Goal: Information Seeking & Learning: Learn about a topic

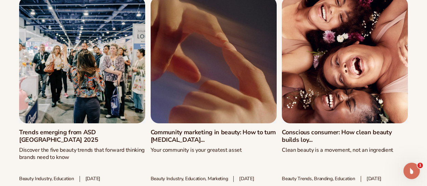
scroll to position [2292, 0]
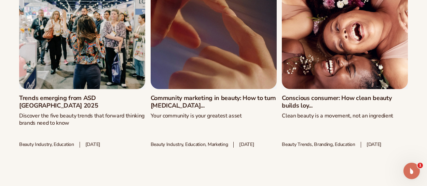
click at [51, 94] on link "Trends emerging from ASD [GEOGRAPHIC_DATA] 2025" at bounding box center [82, 101] width 126 height 15
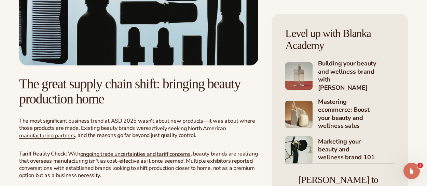
scroll to position [1128, 0]
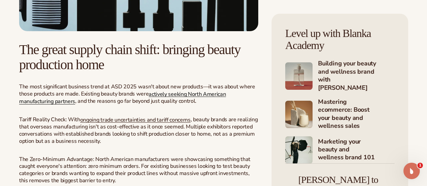
click at [168, 93] on span "actively seeking North American manufacturing partners" at bounding box center [122, 97] width 207 height 15
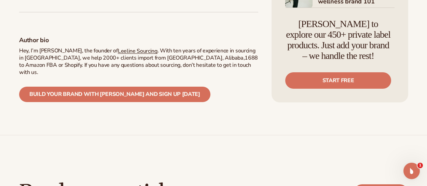
scroll to position [2291, 0]
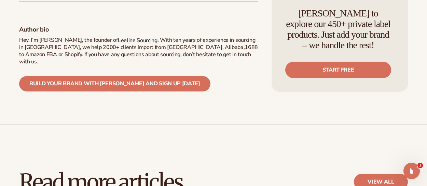
click at [118, 36] on link "Leeline Sourcing" at bounding box center [138, 40] width 40 height 8
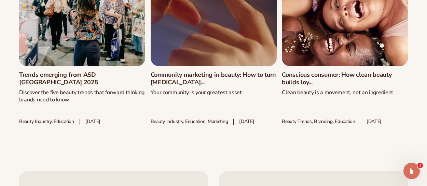
scroll to position [2564, 0]
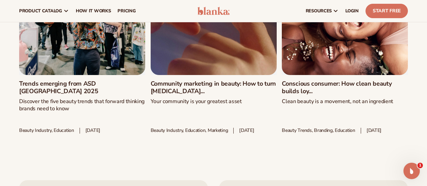
click at [221, 80] on link "Community marketing in beauty: How to turn [MEDICAL_DATA]..." at bounding box center [214, 87] width 126 height 15
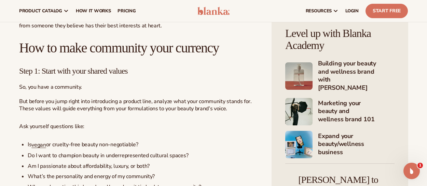
scroll to position [650, 0]
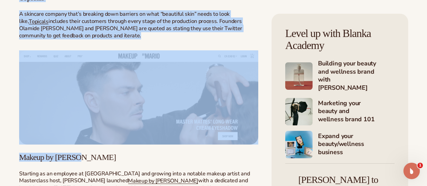
drag, startPoint x: 15, startPoint y: 72, endPoint x: 248, endPoint y: 181, distance: 257.0
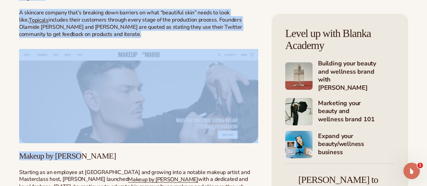
copy div "How to make community your currency Step 1: Start with your shared values So, y…"
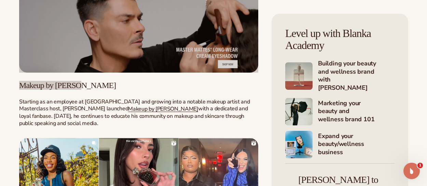
scroll to position [2173, 0]
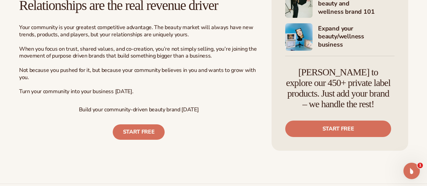
scroll to position [2574, 0]
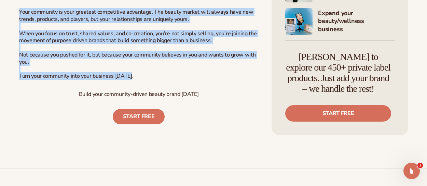
drag, startPoint x: 18, startPoint y: 87, endPoint x: 160, endPoint y: 110, distance: 143.5
copy div "Makeup by Mario Starting as an employee at Sephora and growing into a notable m…"
